Goal: Transaction & Acquisition: Purchase product/service

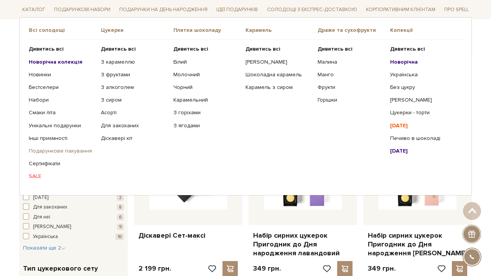
click at [59, 151] on link "Подарункове пакування" at bounding box center [62, 151] width 66 height 7
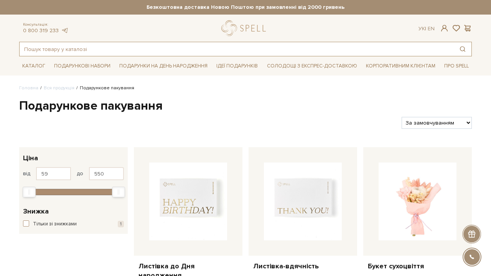
click at [123, 51] on input "text" at bounding box center [237, 49] width 434 height 14
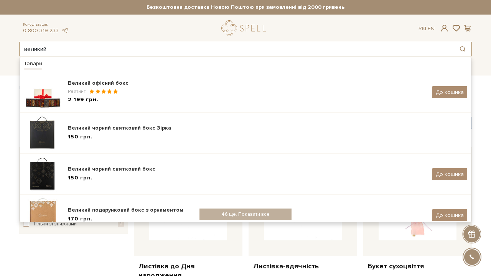
type input "великий"
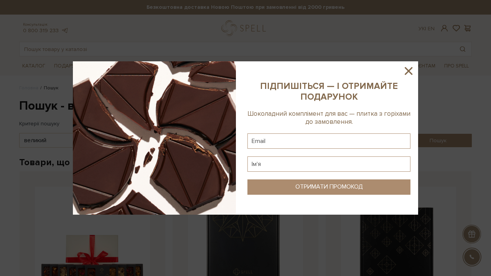
click at [410, 75] on icon at bounding box center [408, 70] width 13 height 13
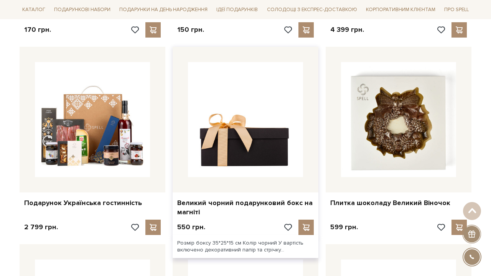
scroll to position [520, 0]
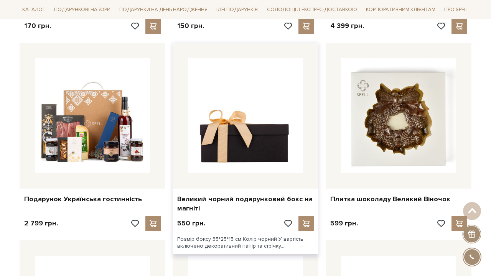
click at [252, 119] on img at bounding box center [245, 115] width 115 height 115
